Goal: Information Seeking & Learning: Learn about a topic

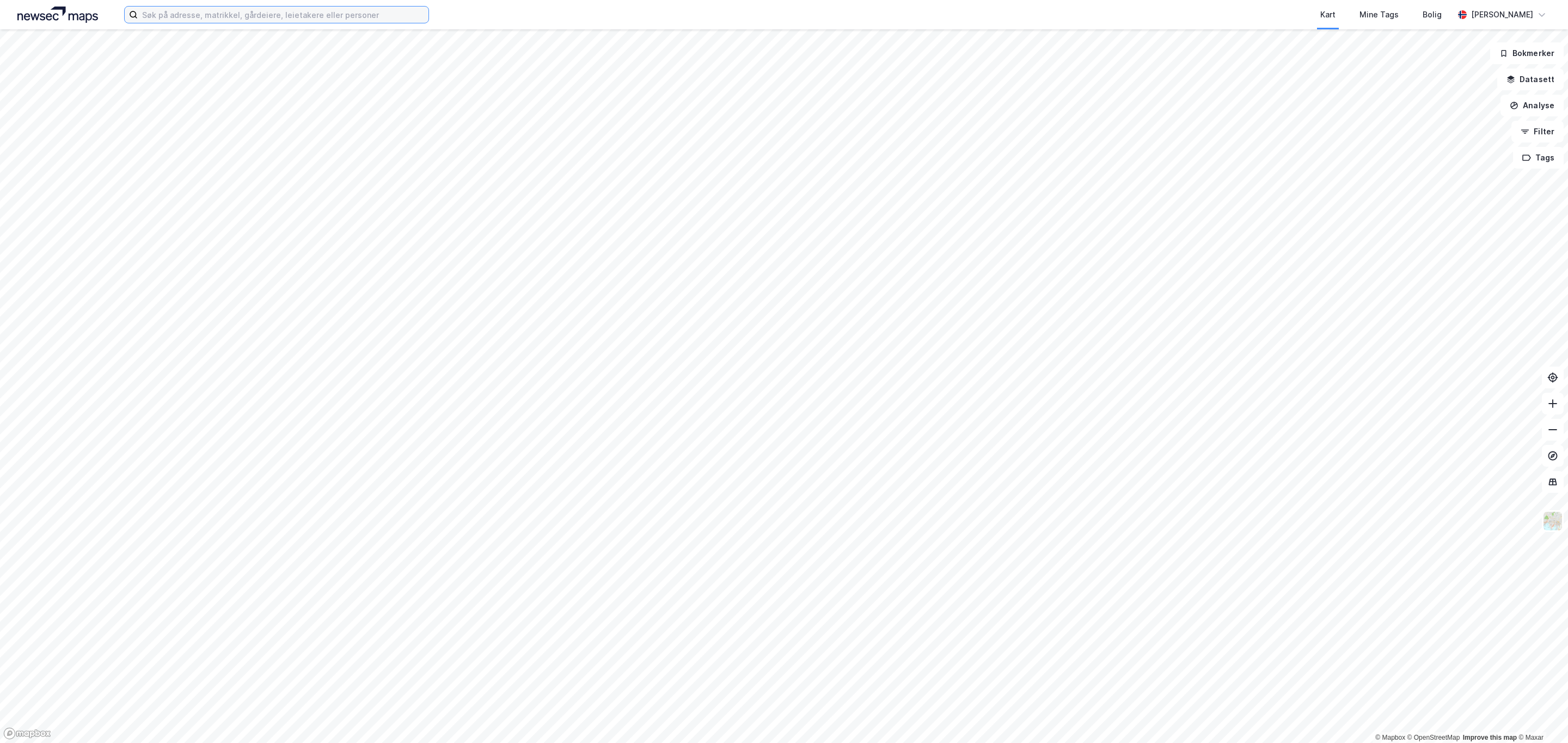
click at [307, 7] on input at bounding box center [283, 14] width 291 height 16
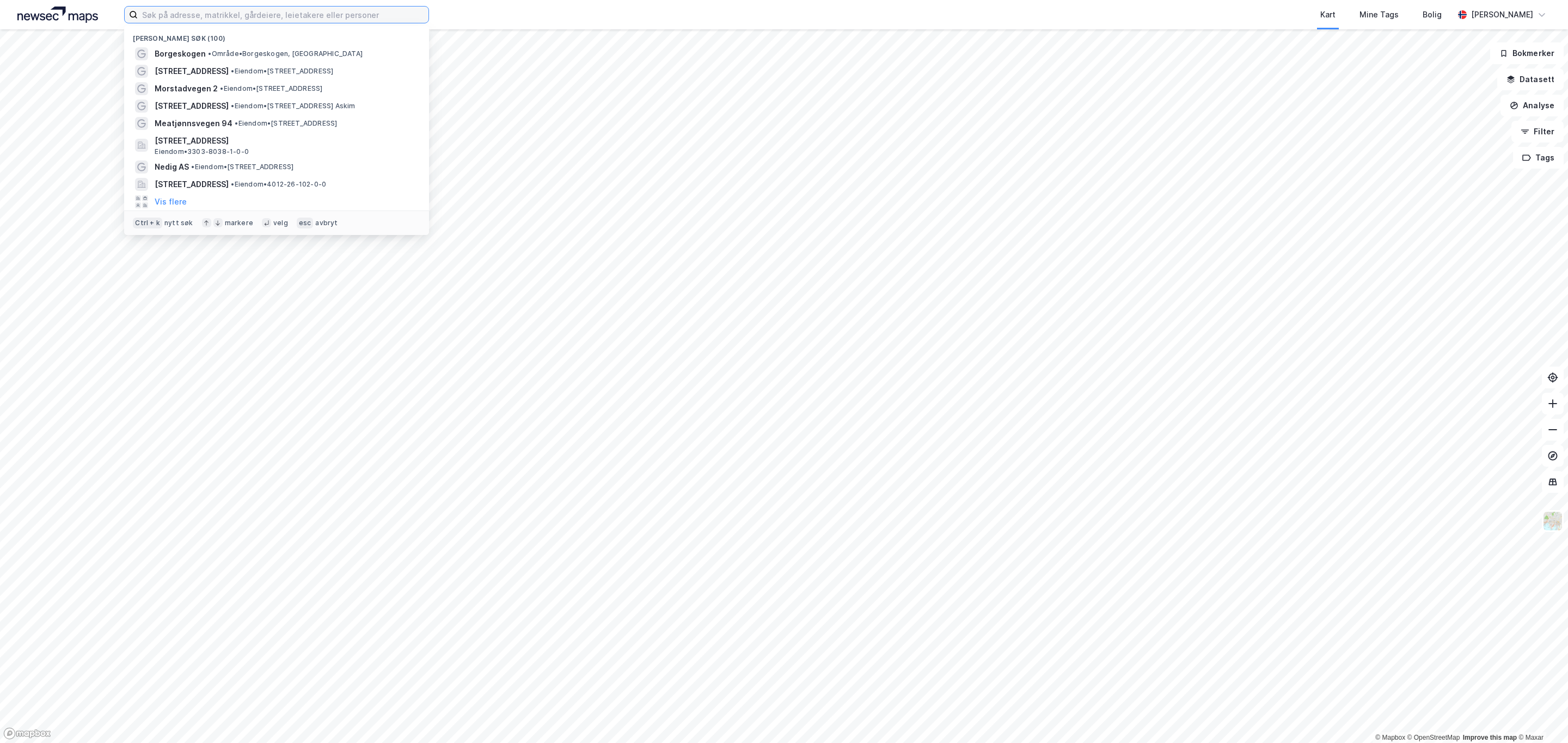
paste input "Torvuttaket 78"
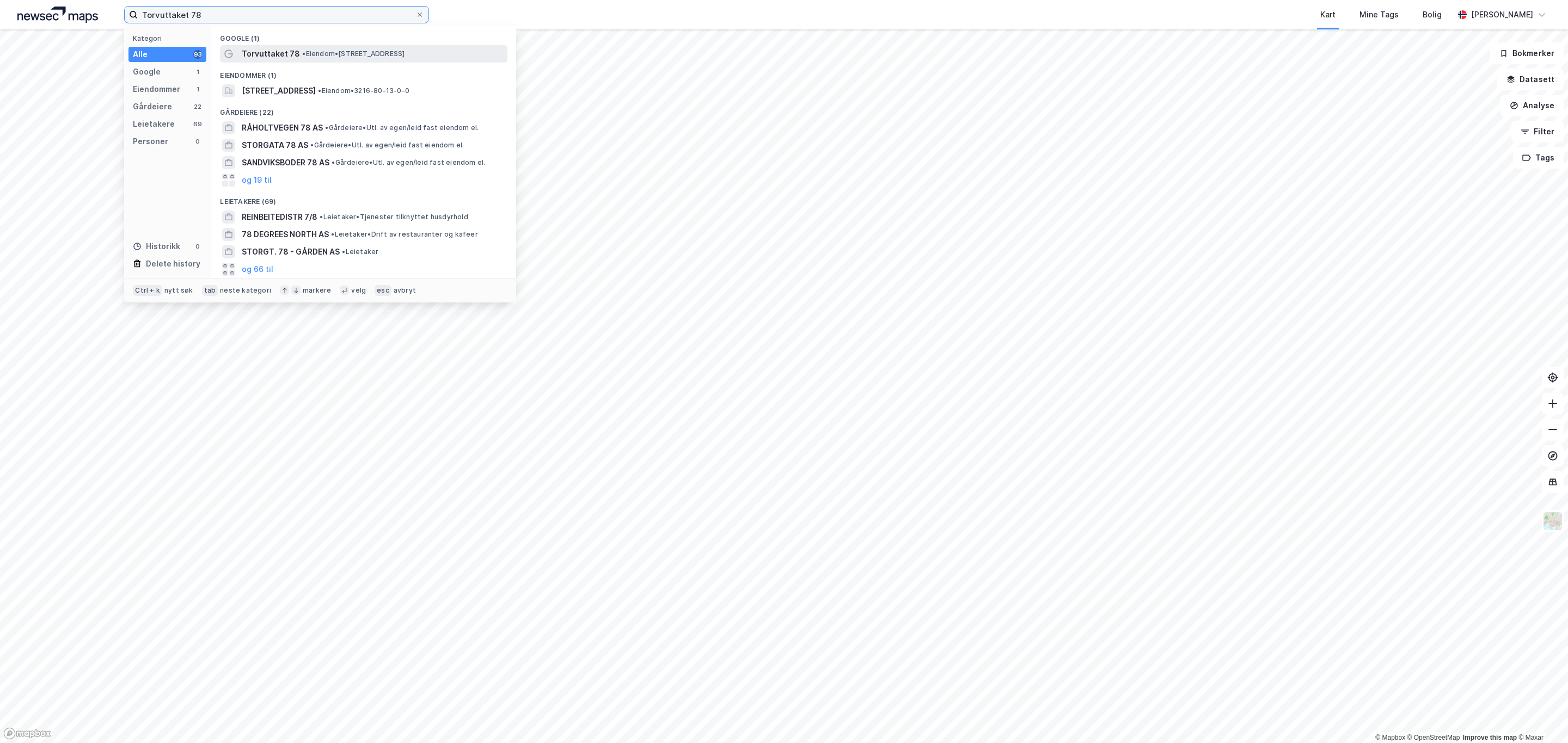
type input "Torvuttaket 78"
click at [313, 51] on span "• Eiendom • Torvuttaket 78, 1540 Vestby" at bounding box center [353, 54] width 103 height 9
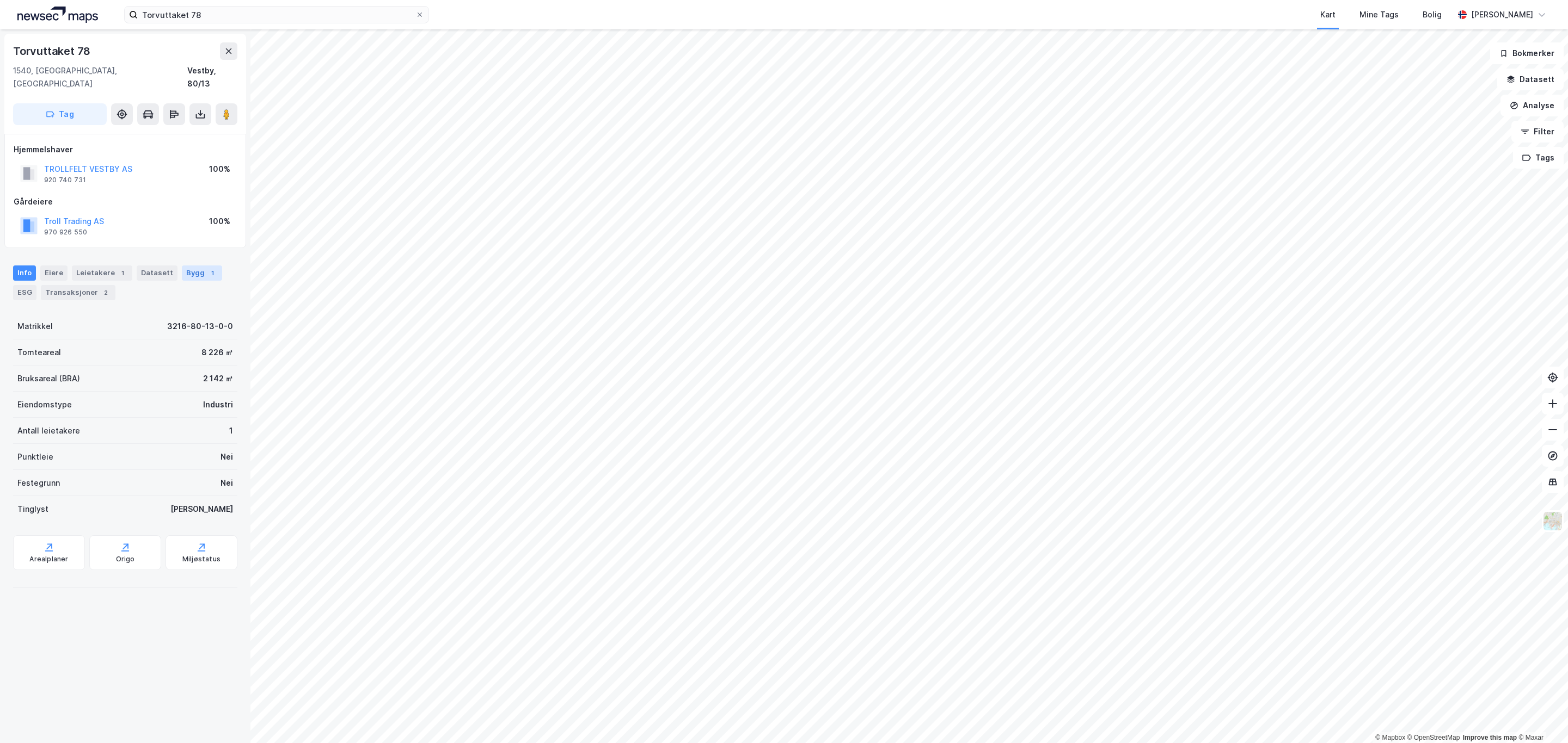
click at [196, 265] on div "Bygg 1" at bounding box center [202, 273] width 41 height 15
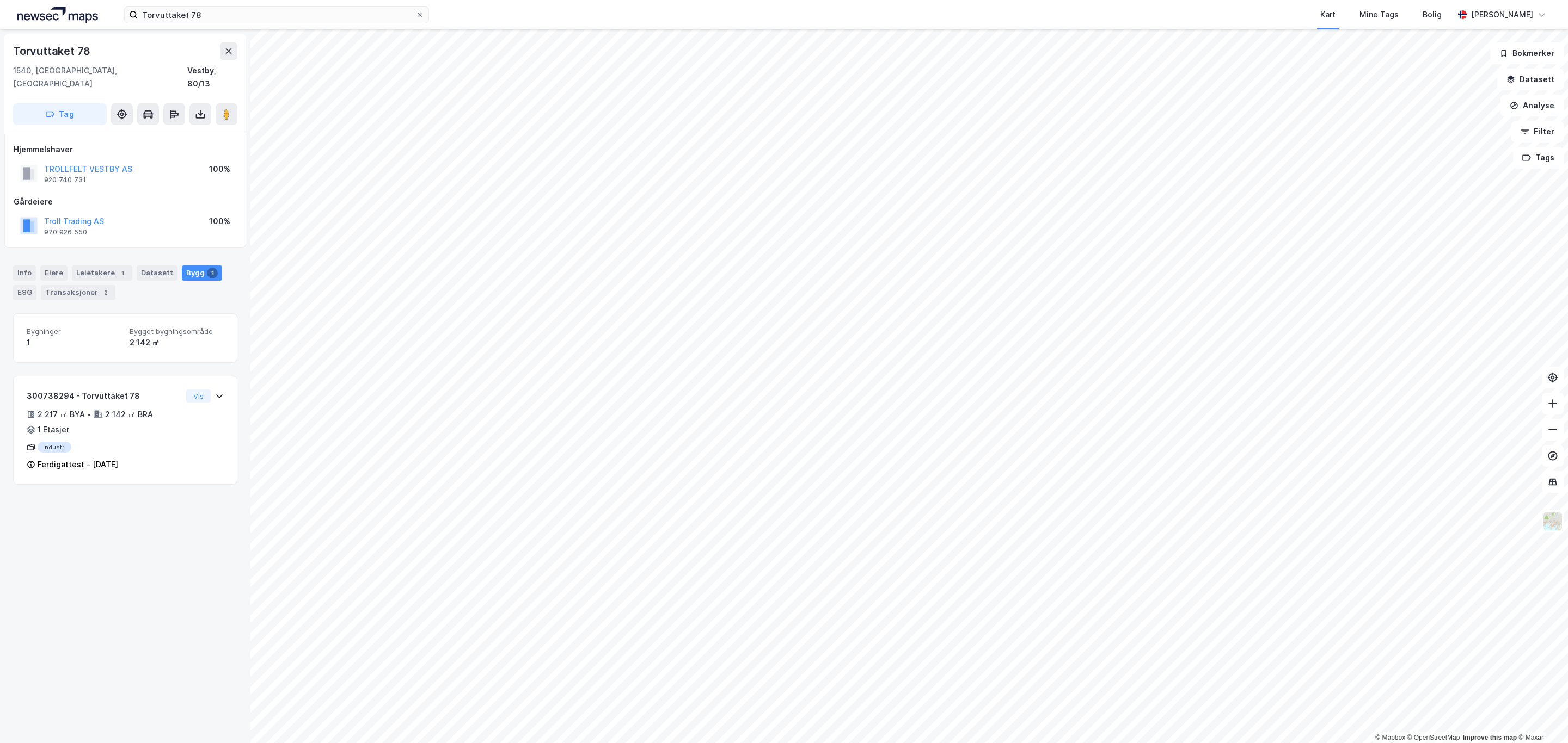
click at [678, 26] on div "Torvuttaket 78 Kart Mine Tags Bolig Simen Standahl © Mapbox © OpenStreetMap Imp…" at bounding box center [784, 372] width 1568 height 743
click at [95, 265] on div "Leietakere 13" at bounding box center [102, 273] width 61 height 15
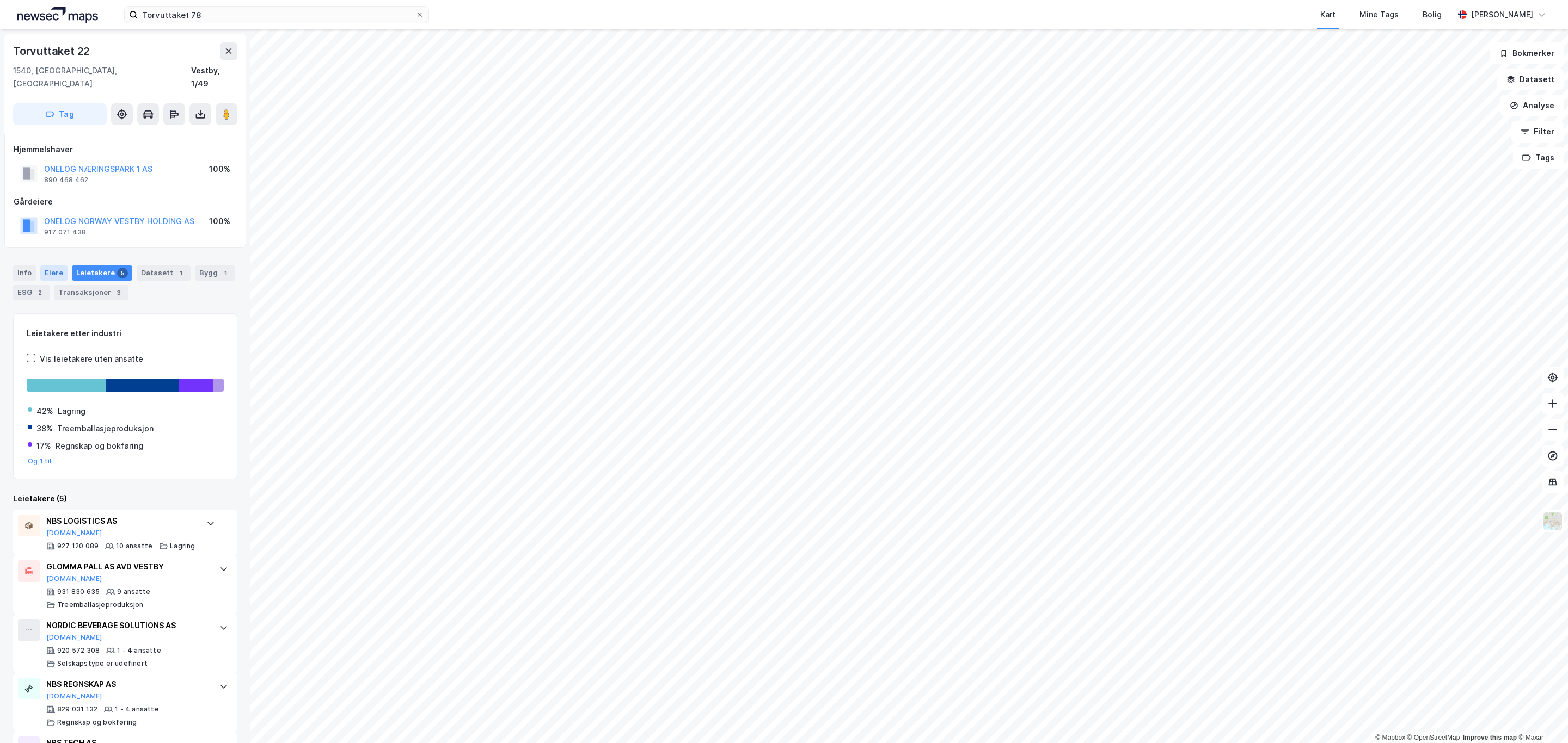
click at [44, 265] on div "Eiere" at bounding box center [54, 273] width 27 height 15
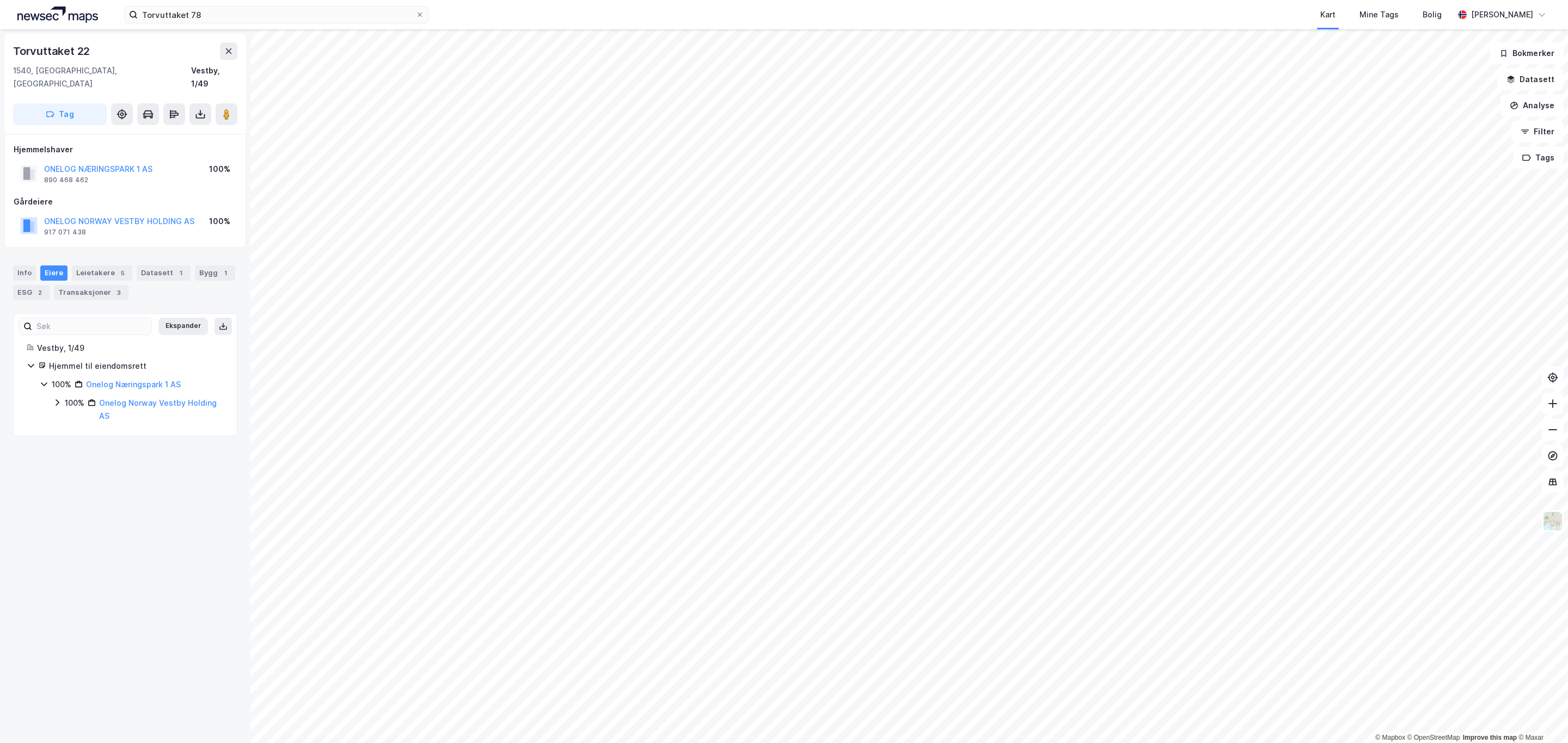
click at [58, 399] on icon at bounding box center [57, 403] width 9 height 9
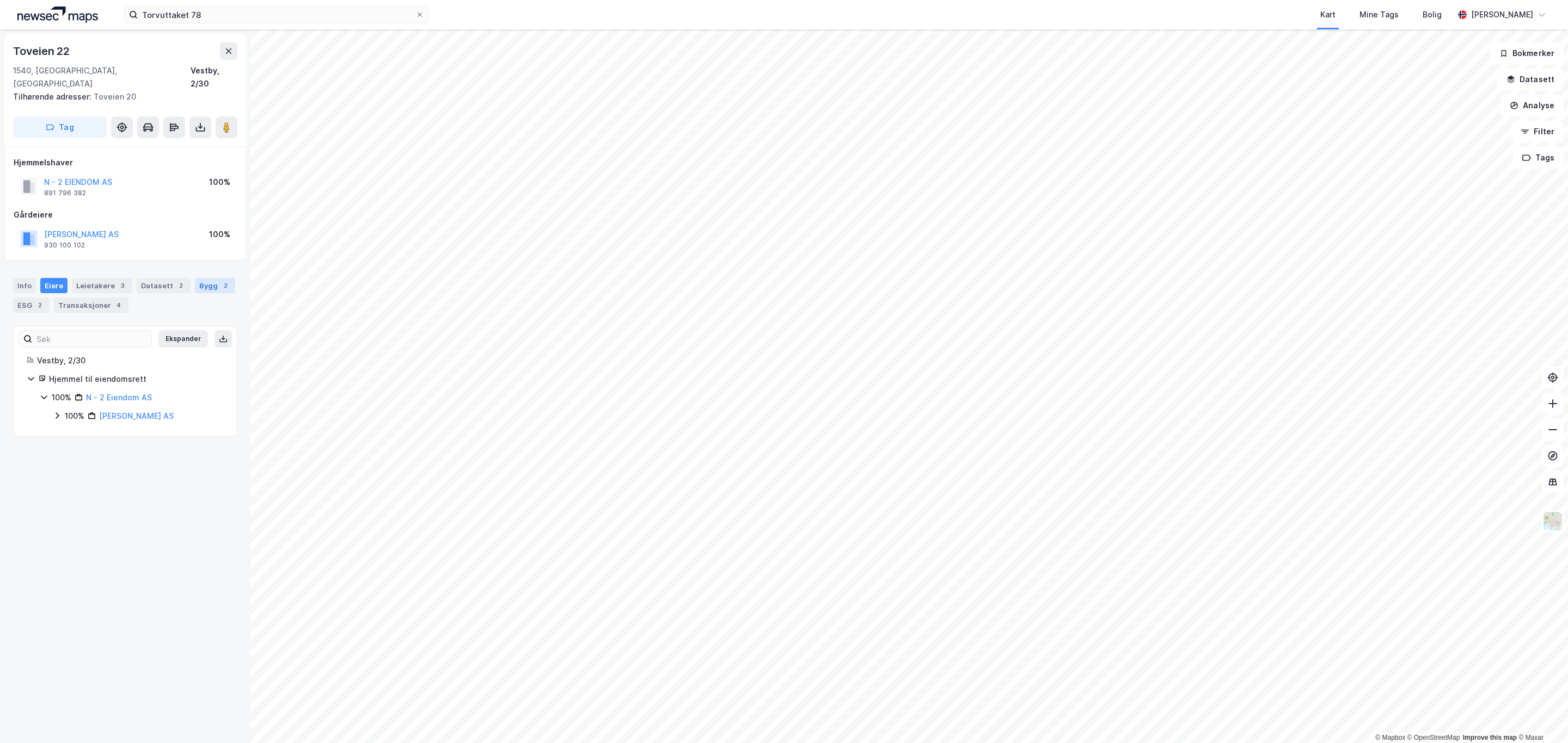
click at [220, 291] on div "2" at bounding box center [225, 285] width 11 height 11
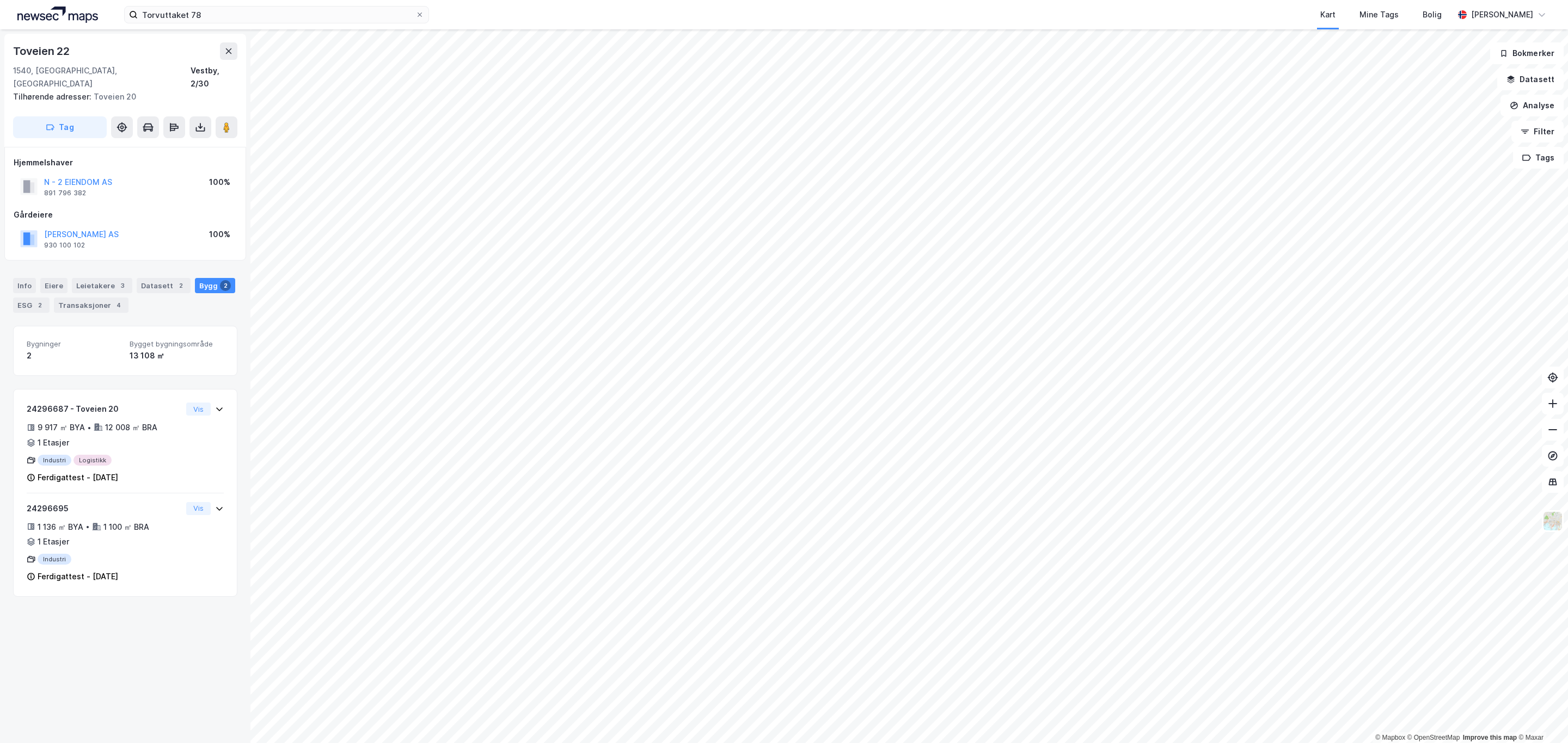
click at [977, 742] on html "Torvuttaket 78 Kart Mine Tags Bolig Simen Standahl © Mapbox © OpenStreetMap Imp…" at bounding box center [784, 372] width 1568 height 743
